Goal: Navigation & Orientation: Find specific page/section

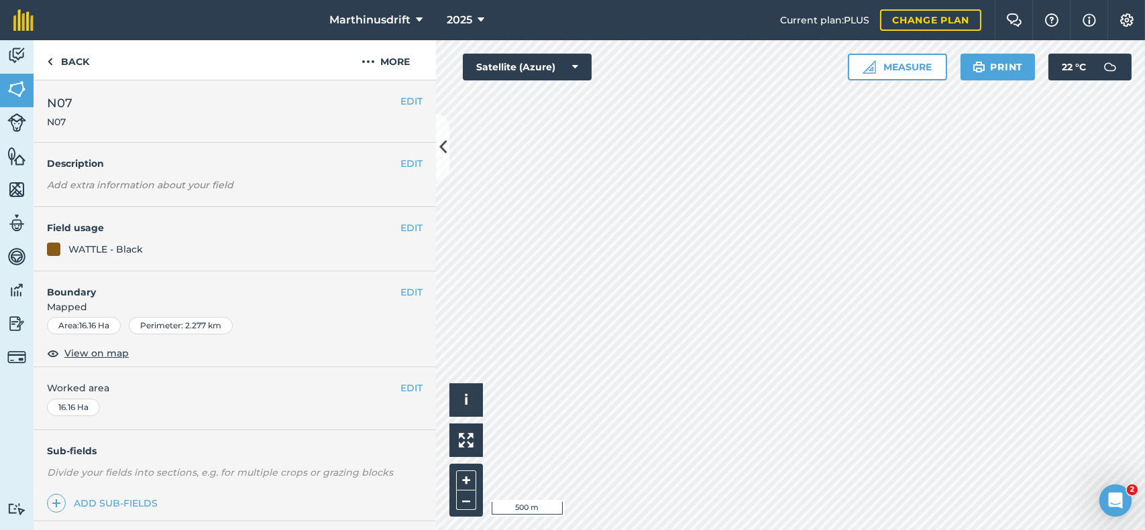
click at [742, 530] on html "Marthinusdrift 2025 Current plan : PLUS Change plan Farm Chat Help Info Setting…" at bounding box center [572, 265] width 1145 height 530
click at [705, 530] on html "Marthinusdrift 2025 Current plan : PLUS Change plan Farm Chat Help Info Setting…" at bounding box center [572, 265] width 1145 height 530
click at [440, 141] on icon at bounding box center [442, 147] width 7 height 23
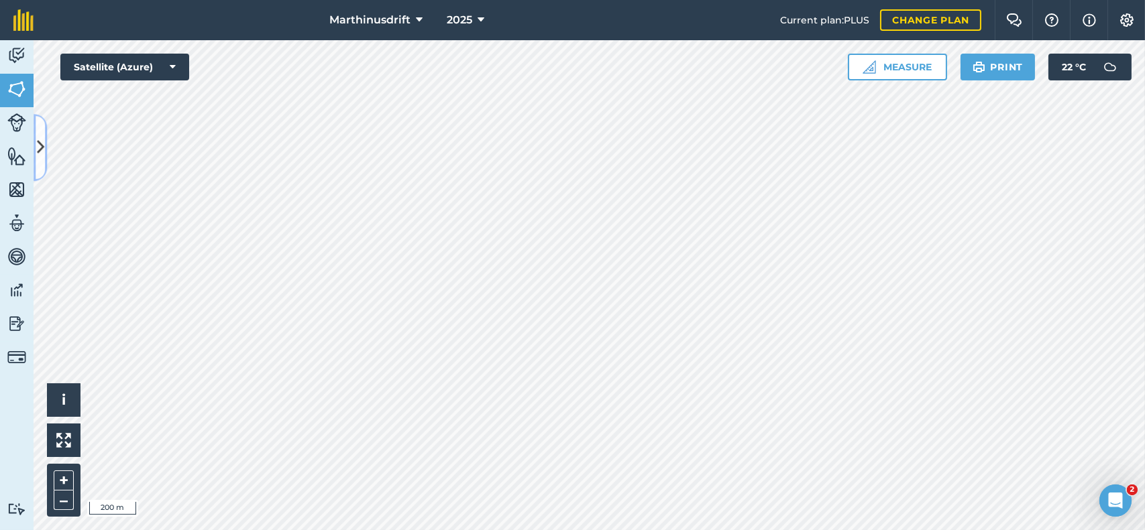
click at [39, 147] on icon at bounding box center [40, 147] width 7 height 23
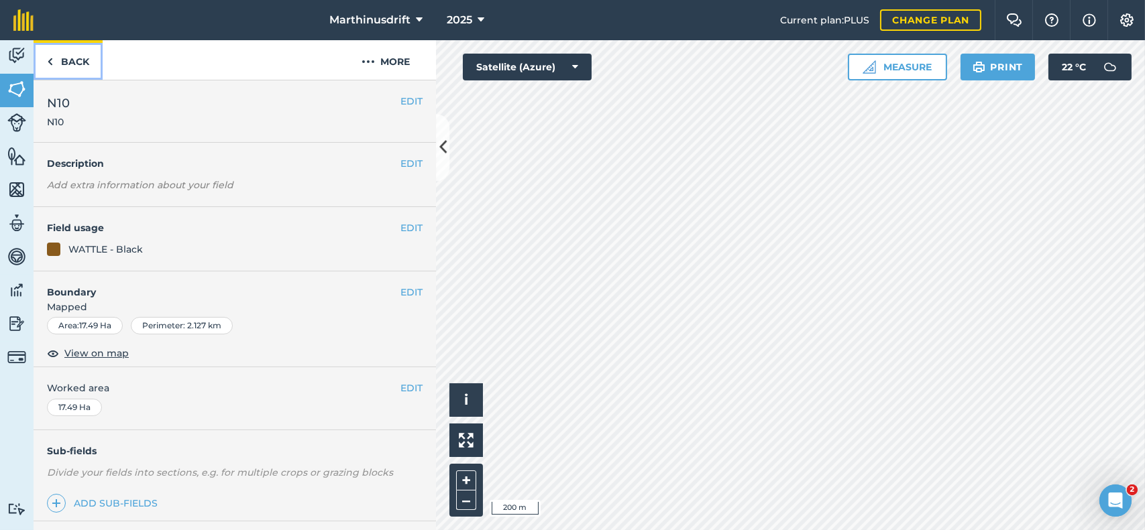
click at [65, 61] on link "Back" at bounding box center [68, 60] width 69 height 40
click at [23, 85] on img at bounding box center [16, 89] width 19 height 20
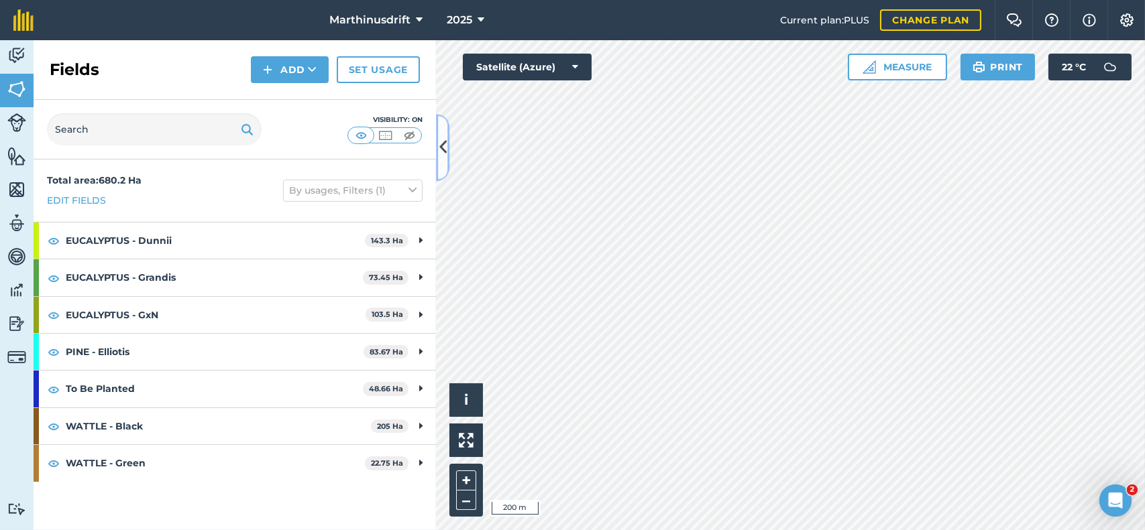
click at [442, 135] on button at bounding box center [442, 147] width 13 height 67
